Goal: Information Seeking & Learning: Find specific fact

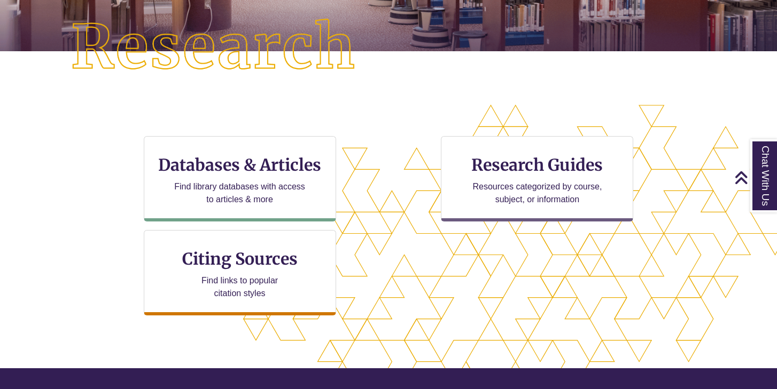
scroll to position [257, 0]
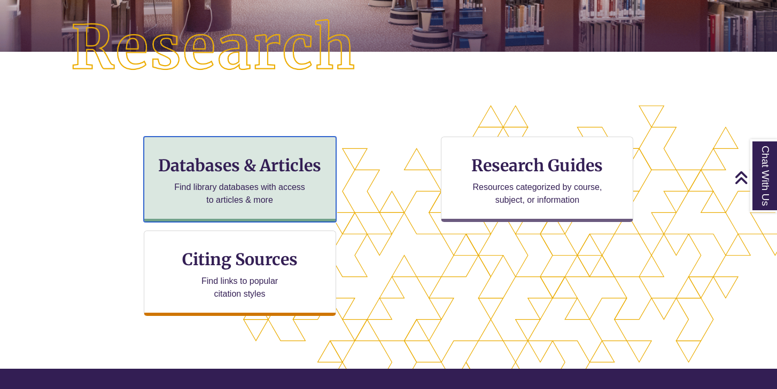
click at [293, 178] on div "Databases & Articles Find library databases with access to articles & more" at bounding box center [240, 179] width 192 height 85
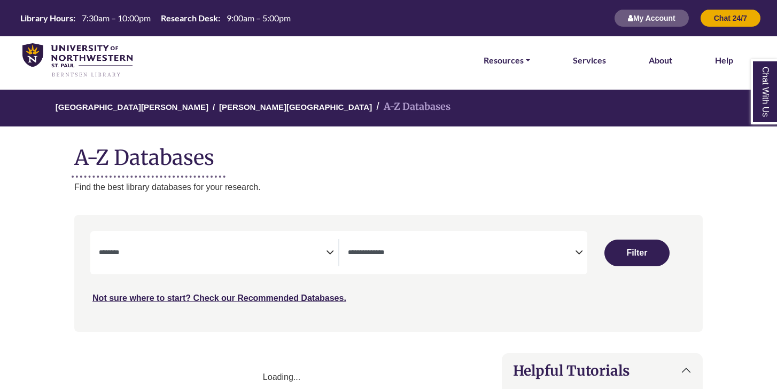
select select "Database Subject Filter"
select select "Database Types Filter"
select select "Database Subject Filter"
select select "Database Types Filter"
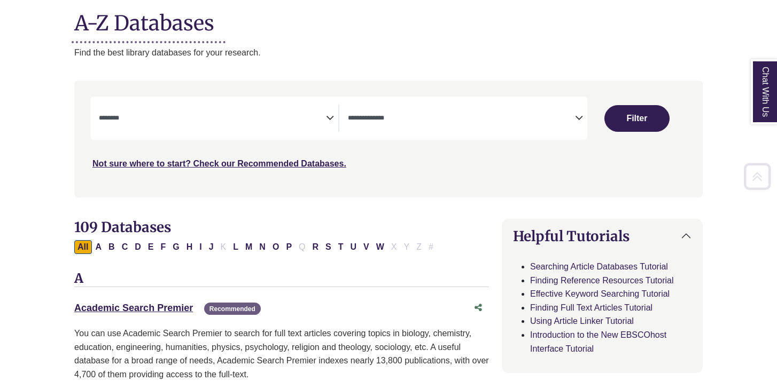
scroll to position [137, 0]
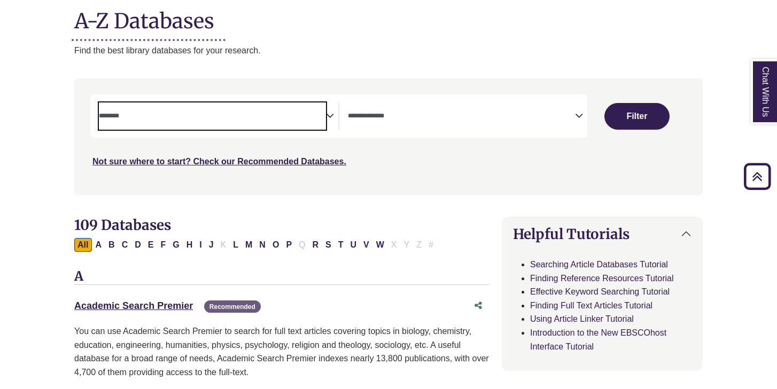
click at [195, 115] on textarea "Search" at bounding box center [212, 117] width 227 height 9
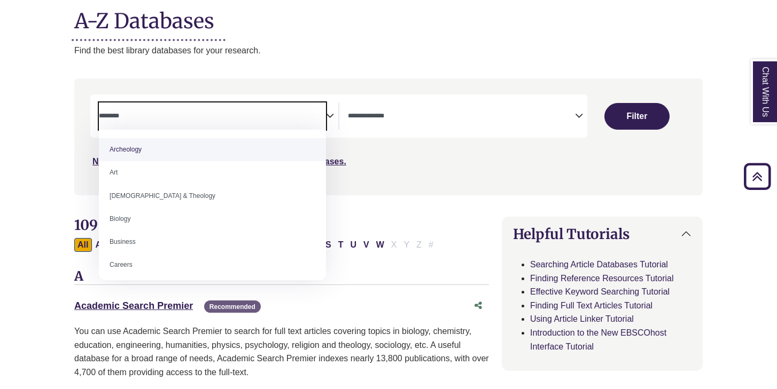
type textarea "*"
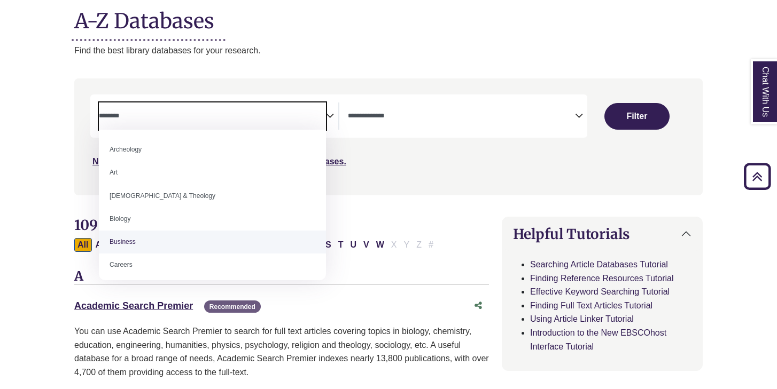
select select "*****"
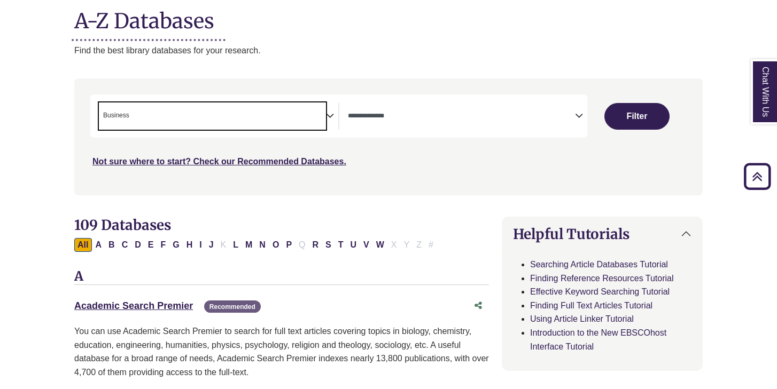
scroll to position [42, 0]
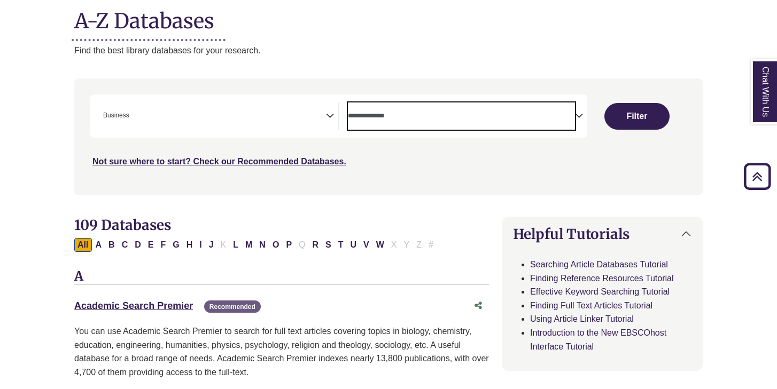
click at [412, 115] on textarea "Search" at bounding box center [461, 117] width 227 height 9
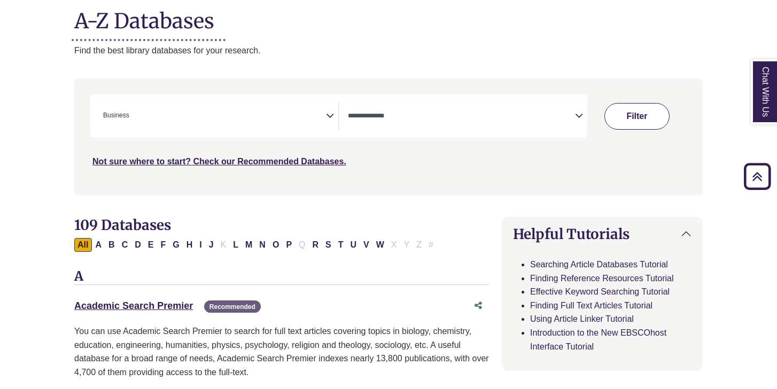
click at [657, 110] on button "Filter" at bounding box center [636, 116] width 65 height 27
select select "Database Types Filter"
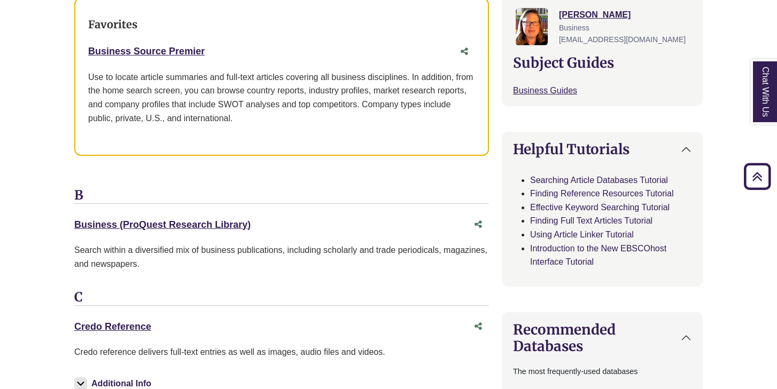
scroll to position [413, 0]
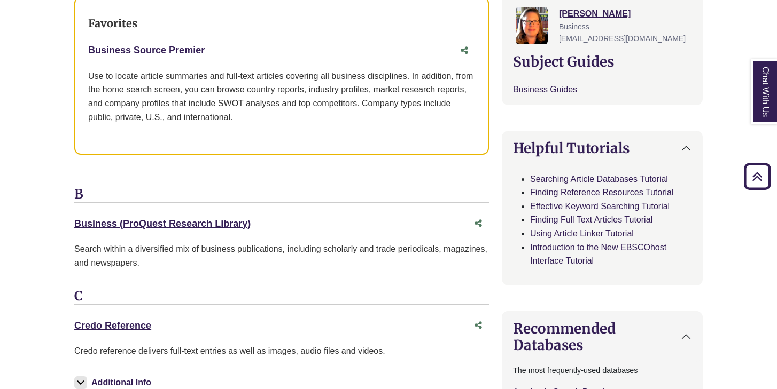
click at [171, 48] on link "Business Source Premier This link opens in a new window" at bounding box center [146, 50] width 116 height 11
